Goal: Find specific page/section: Find specific page/section

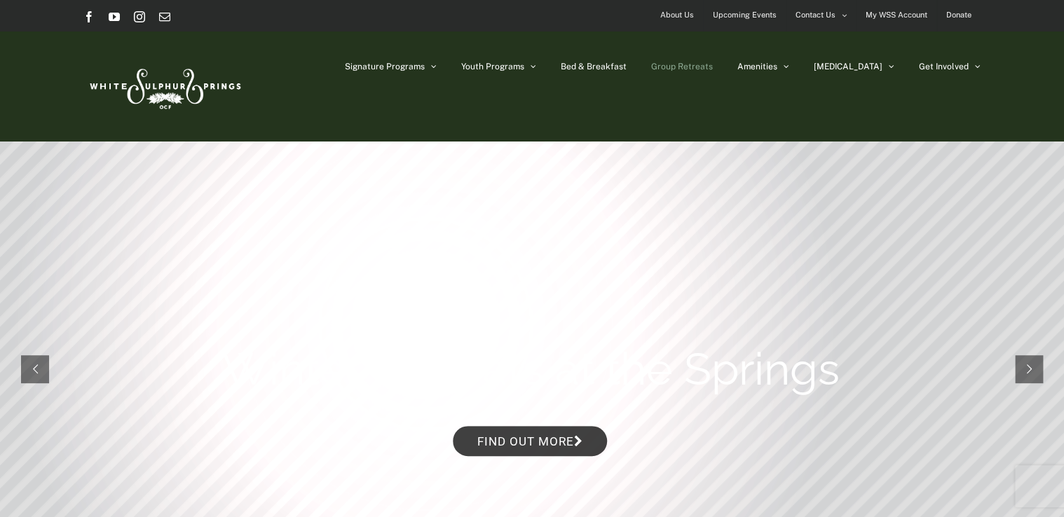
click at [713, 64] on span "Group Retreats" at bounding box center [682, 66] width 62 height 8
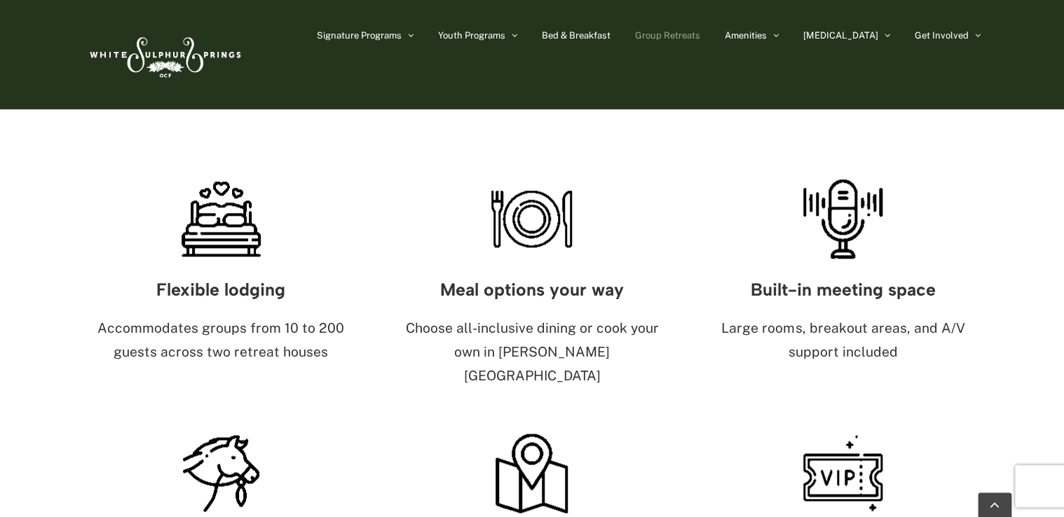
scroll to position [789, 0]
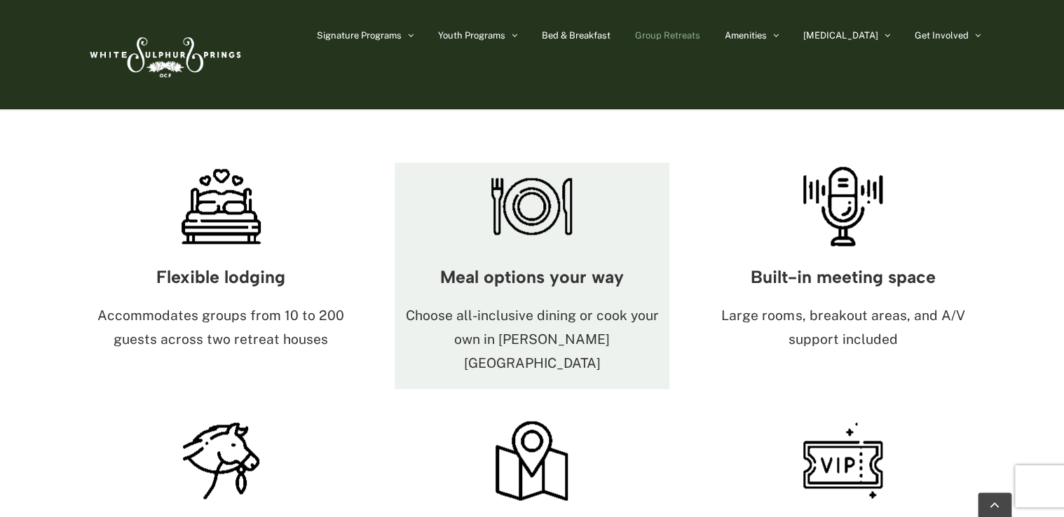
click at [556, 268] on h3 "Meal options your way" at bounding box center [533, 277] width 276 height 19
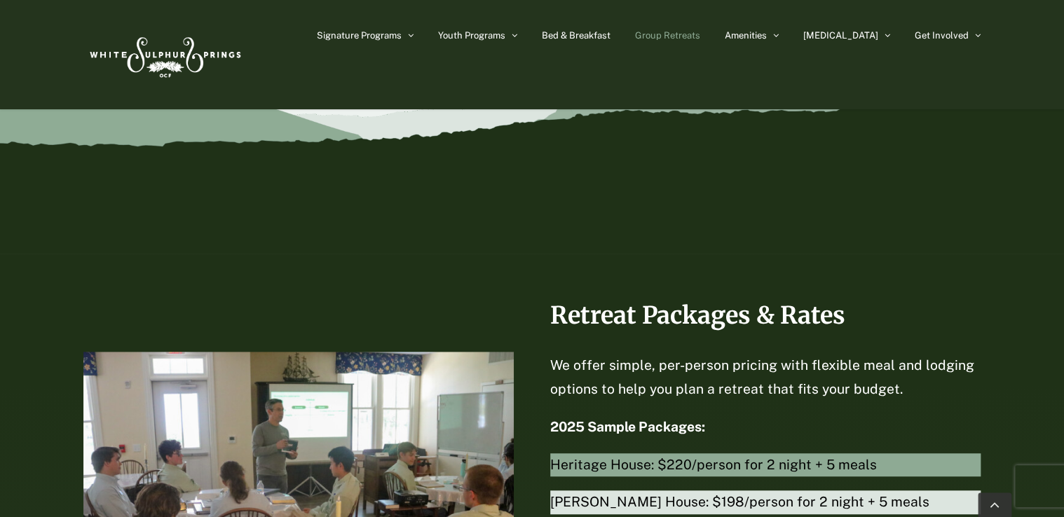
scroll to position [2872, 0]
